Goal: Navigation & Orientation: Find specific page/section

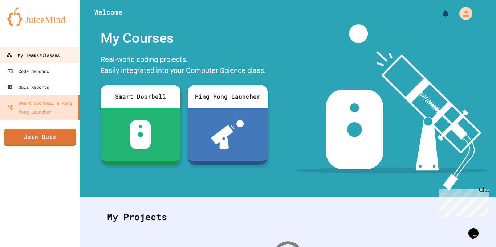
click at [21, 52] on div "My Teams/Classes" at bounding box center [32, 55] width 53 height 9
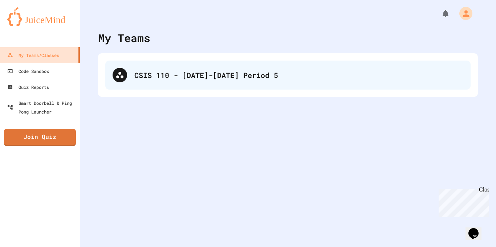
click at [172, 75] on div "CSIS 110 - [DATE]-[DATE] Period 5" at bounding box center [298, 75] width 329 height 11
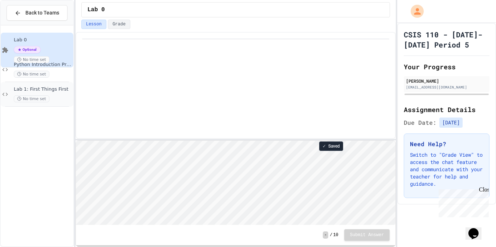
scroll to position [1, 0]
